Goal: Task Accomplishment & Management: Manage account settings

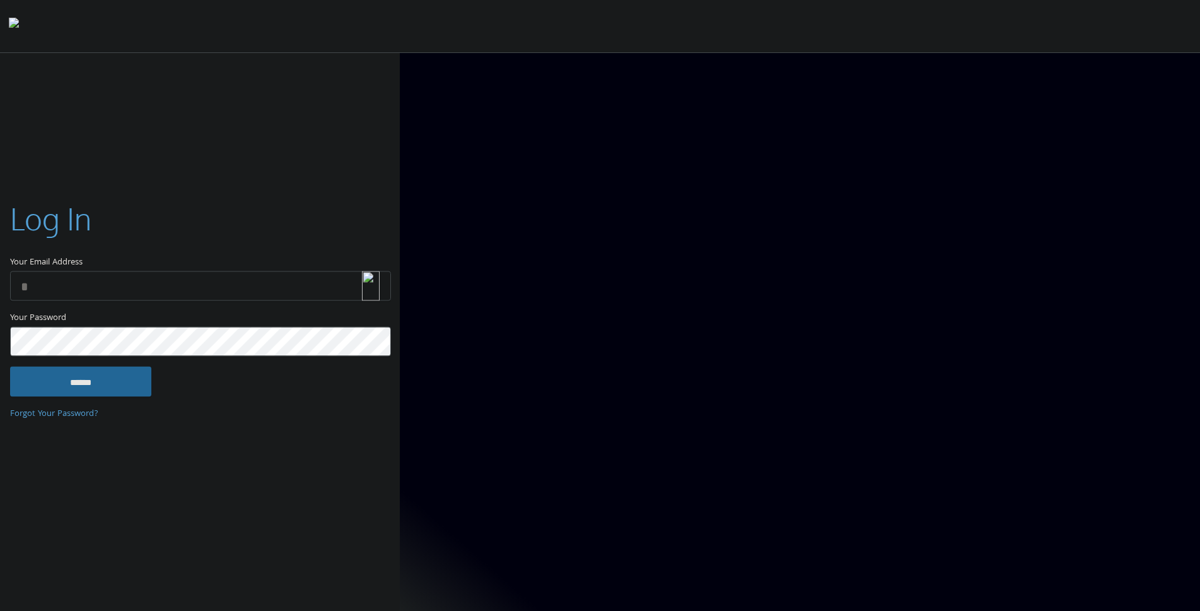
click at [365, 286] on img at bounding box center [371, 286] width 18 height 30
click at [325, 235] on label "Your Email Address" at bounding box center [200, 233] width 380 height 73
click at [325, 271] on input "Your Email Address" at bounding box center [200, 286] width 381 height 30
click at [310, 283] on input "Your Email Address" at bounding box center [200, 286] width 381 height 30
click at [368, 286] on img at bounding box center [371, 286] width 18 height 30
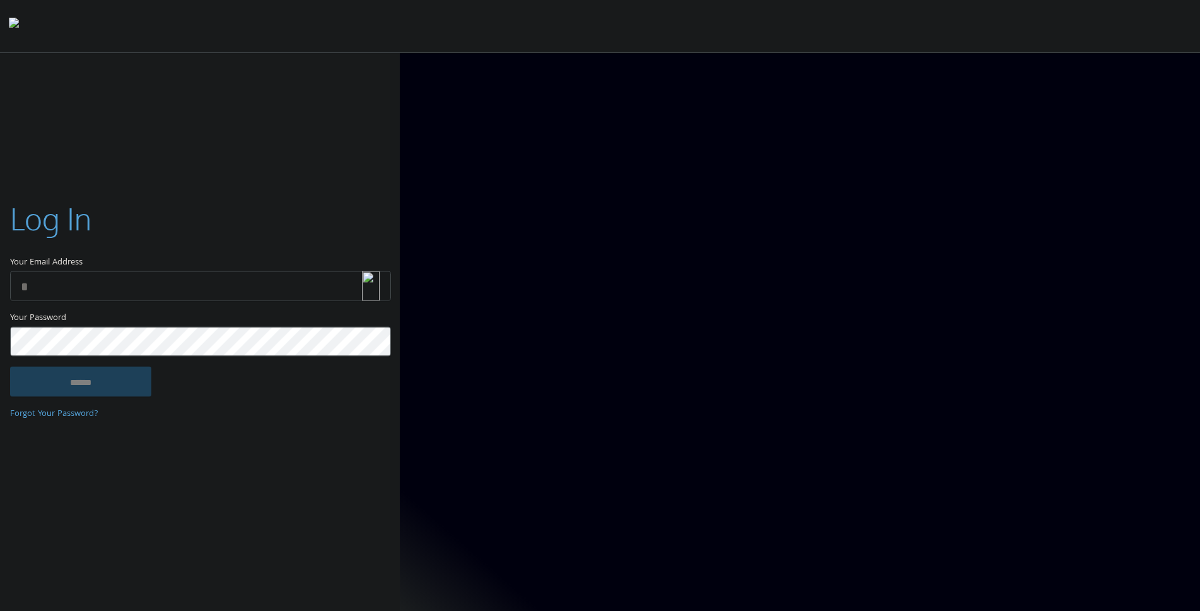
type input "**********"
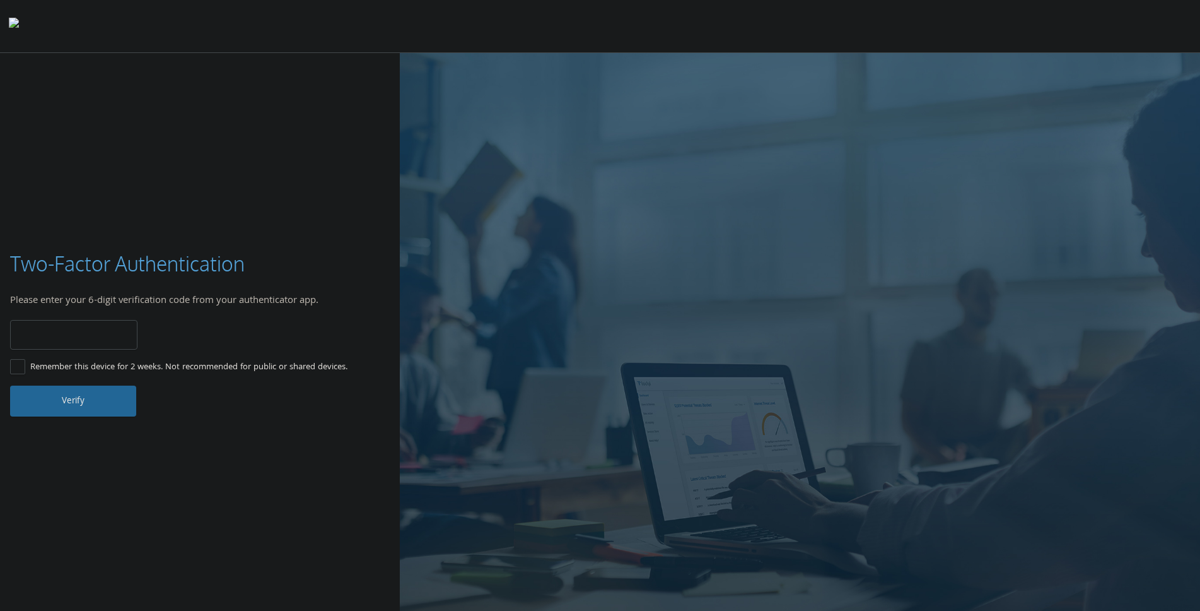
click at [50, 334] on input "number" at bounding box center [73, 335] width 127 height 30
click at [21, 360] on label "Remember this device for 2 weeks. Not recommended for public or shared devices." at bounding box center [178, 367] width 337 height 16
click at [49, 334] on input "number" at bounding box center [73, 335] width 127 height 30
type input "******"
click at [51, 402] on button "Verify" at bounding box center [73, 400] width 126 height 30
